Goal: Task Accomplishment & Management: Use online tool/utility

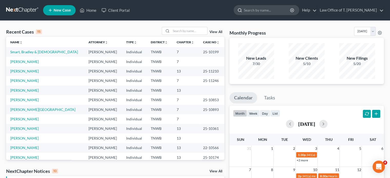
click at [265, 9] on input "search" at bounding box center [267, 9] width 47 height 9
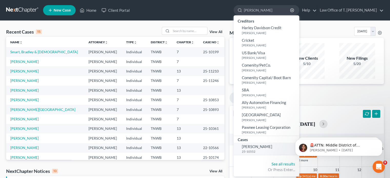
type input "[PERSON_NAME]"
click at [263, 146] on span "[PERSON_NAME]" at bounding box center [257, 146] width 30 height 5
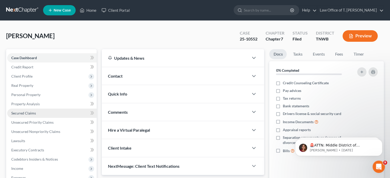
click at [21, 114] on span "Secured Claims" at bounding box center [23, 113] width 25 height 4
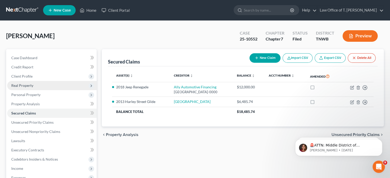
click at [25, 86] on span "Real Property" at bounding box center [22, 85] width 22 height 4
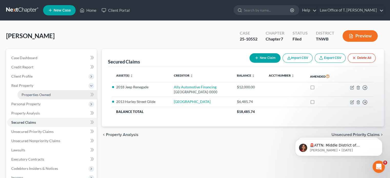
click at [30, 94] on span "Properties Owned" at bounding box center [36, 95] width 29 height 4
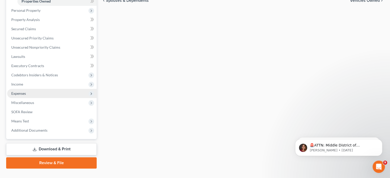
scroll to position [102, 0]
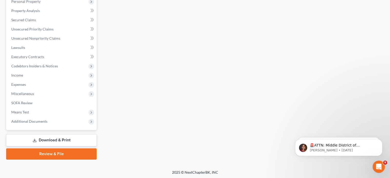
click at [56, 139] on link "Download & Print" at bounding box center [51, 140] width 90 height 12
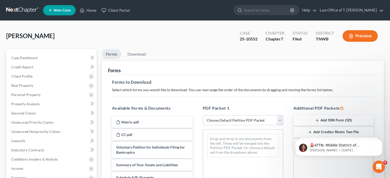
click at [361, 37] on button "Preview" at bounding box center [359, 36] width 35 height 12
